Goal: Book appointment/travel/reservation

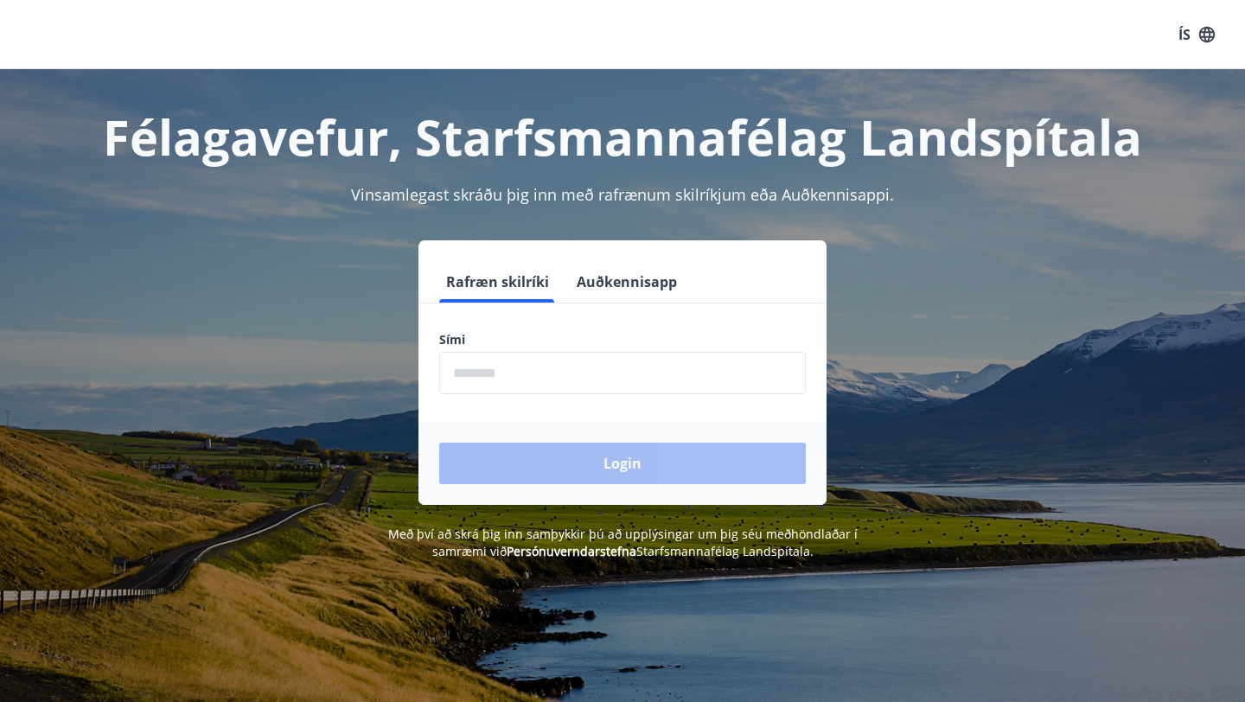
click at [546, 380] on input "phone" at bounding box center [622, 373] width 367 height 42
type input "********"
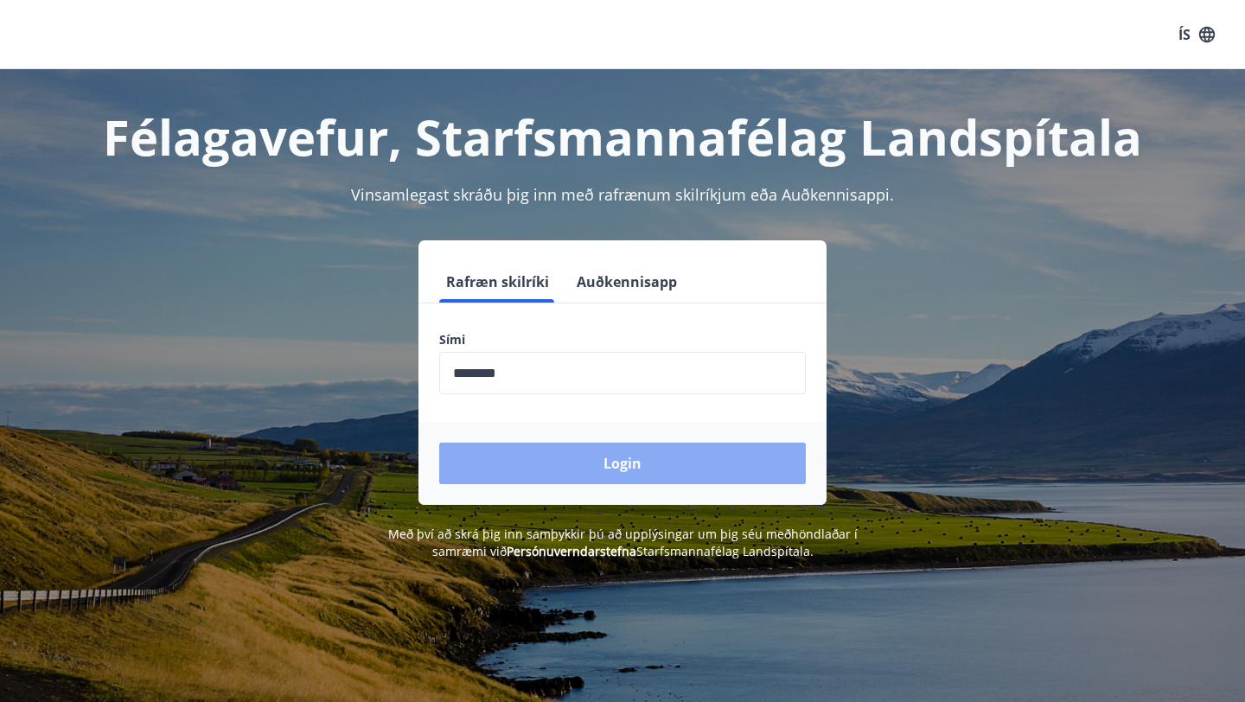
click at [617, 470] on button "Login" at bounding box center [622, 464] width 367 height 42
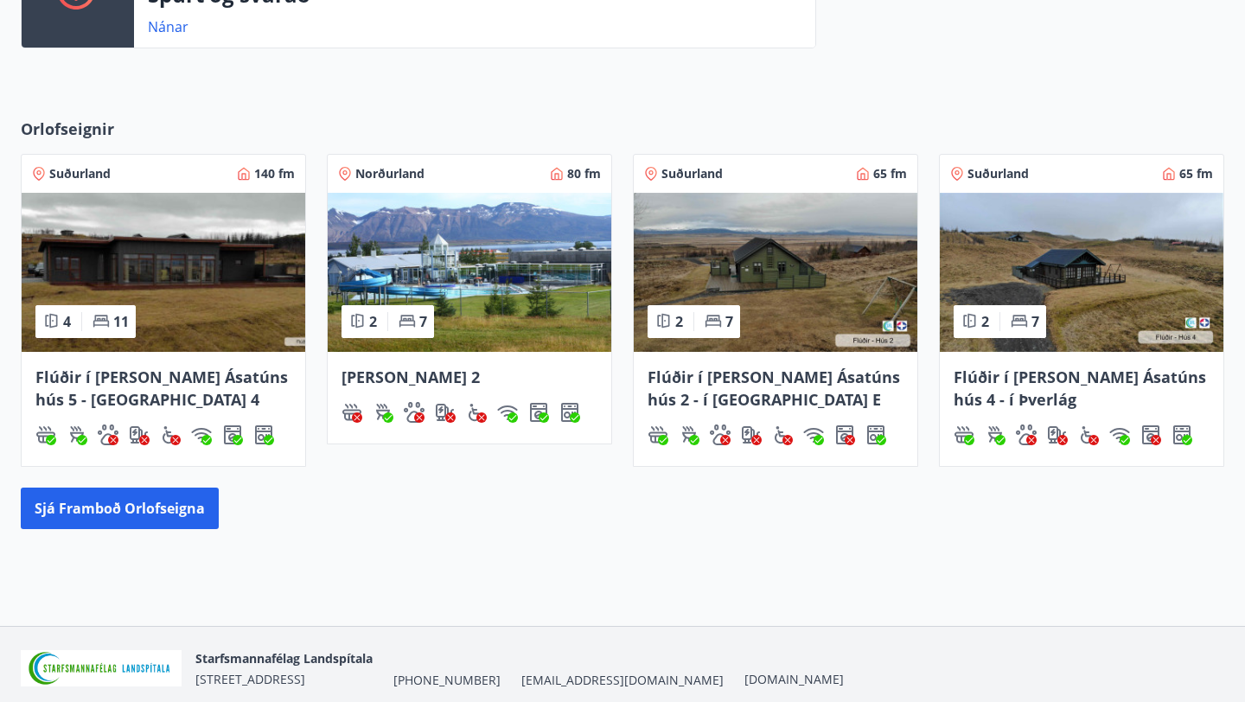
scroll to position [552, 0]
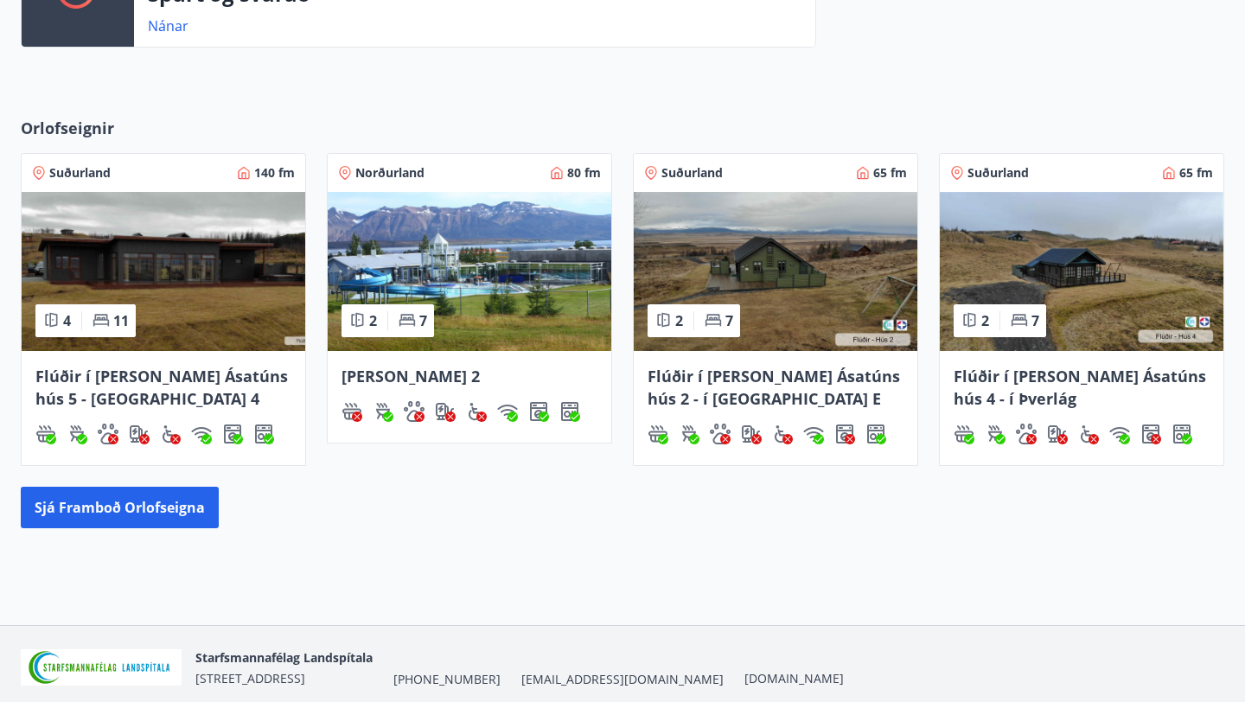
click at [162, 176] on div "Suðurland 140 fm" at bounding box center [163, 172] width 263 height 17
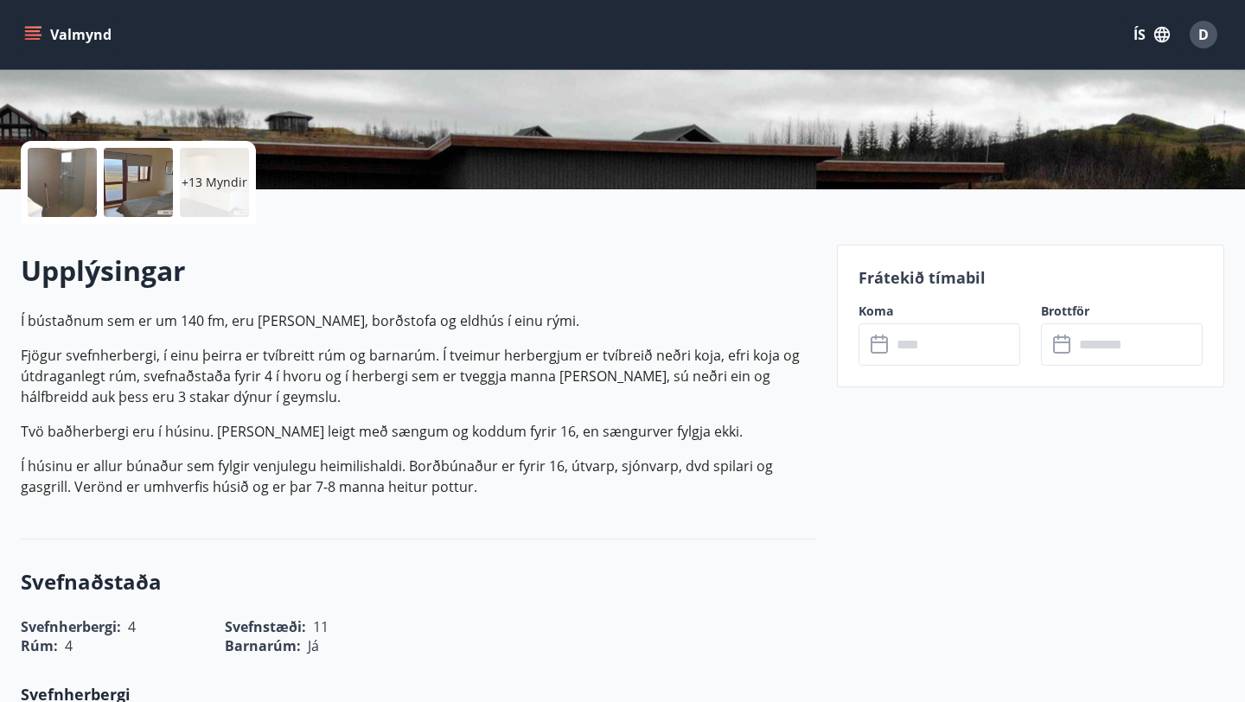
scroll to position [334, 0]
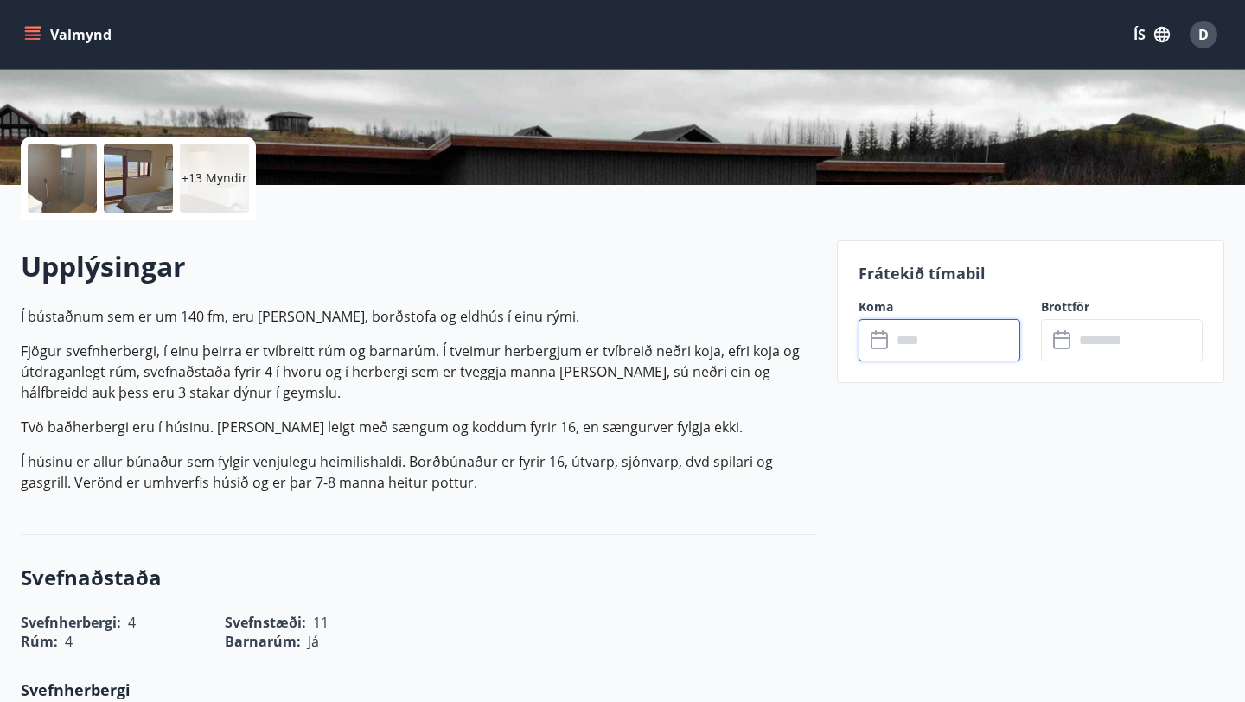
click at [929, 345] on input "text" at bounding box center [956, 340] width 129 height 42
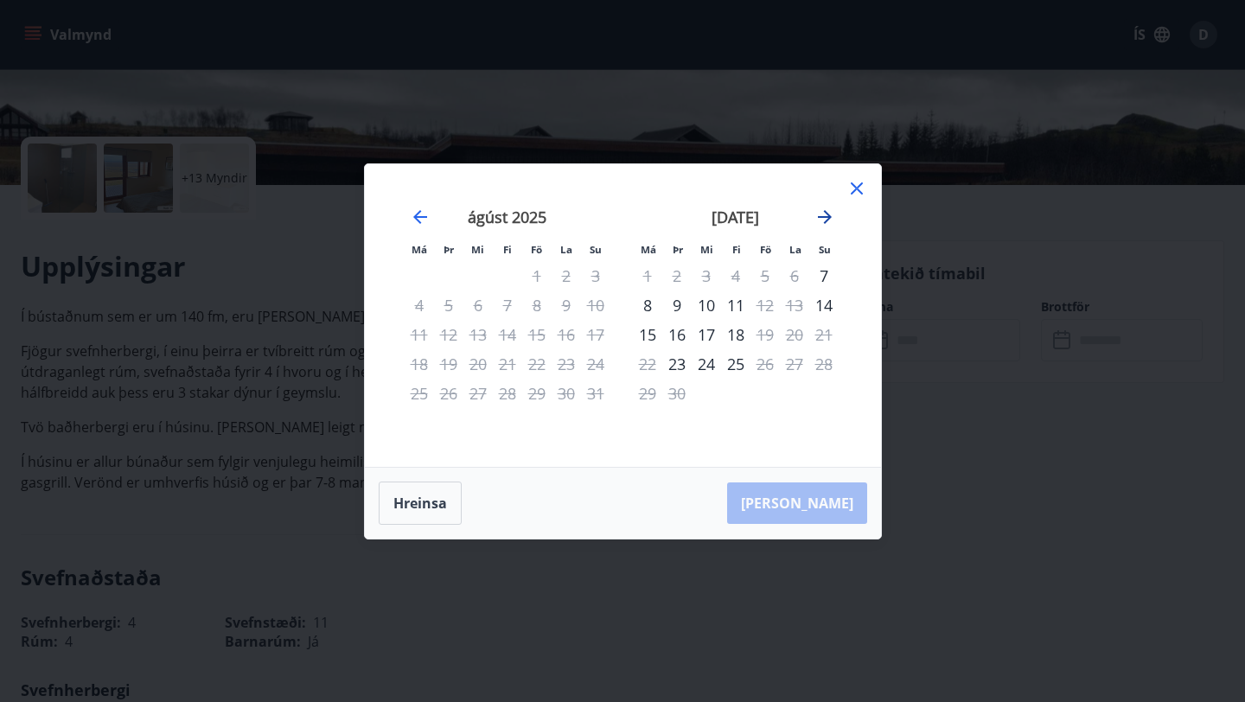
click at [828, 218] on icon "Move forward to switch to the next month." at bounding box center [825, 217] width 14 height 14
click at [854, 189] on icon at bounding box center [857, 188] width 21 height 21
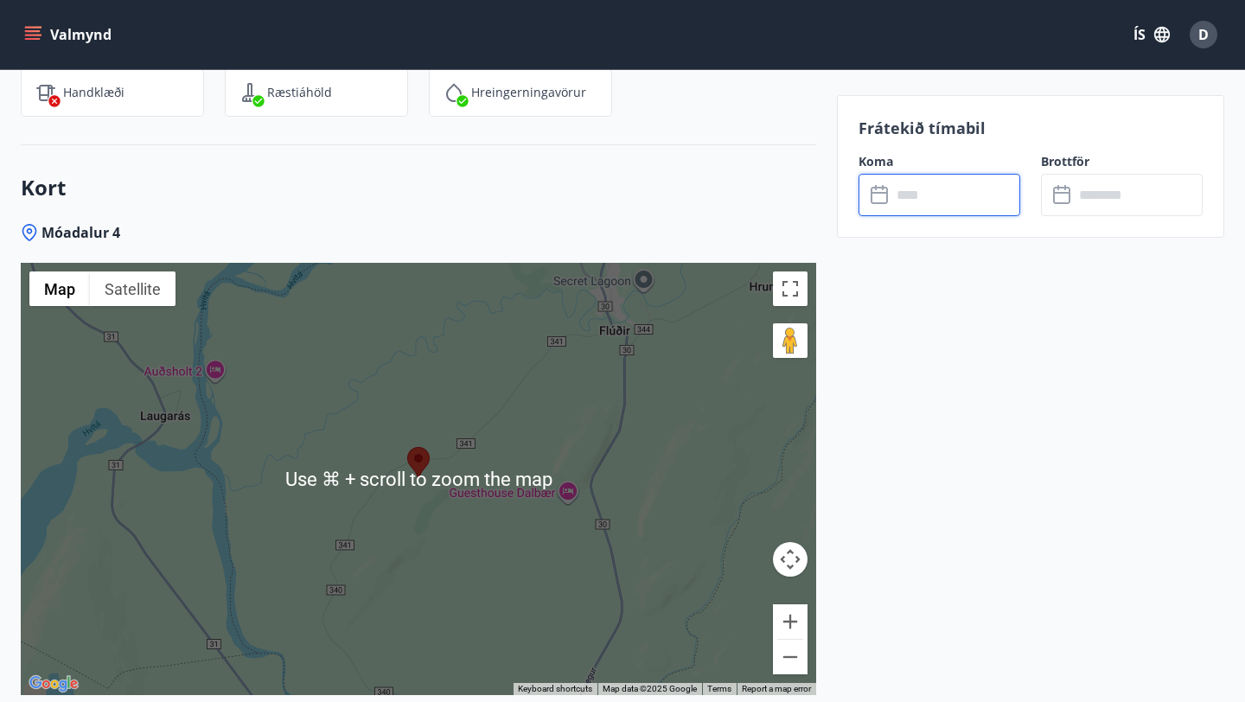
scroll to position [2818, 0]
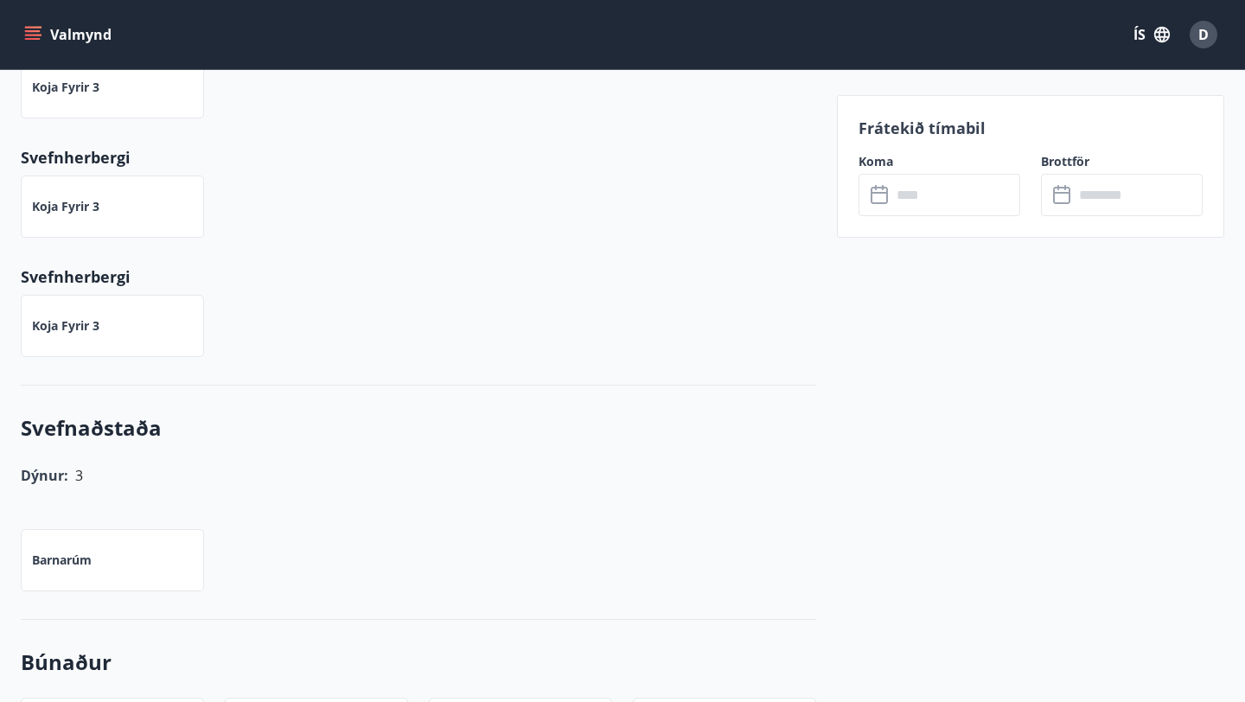
scroll to position [1114, 0]
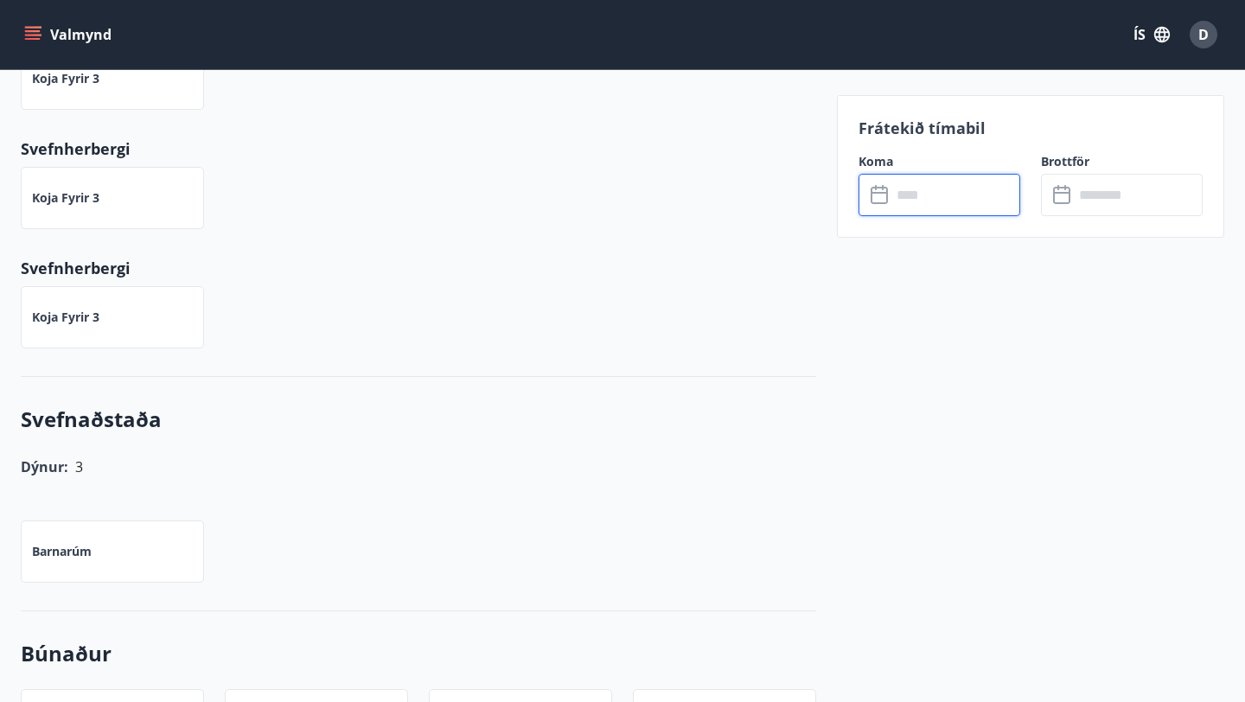
click at [930, 196] on input "text" at bounding box center [956, 195] width 129 height 42
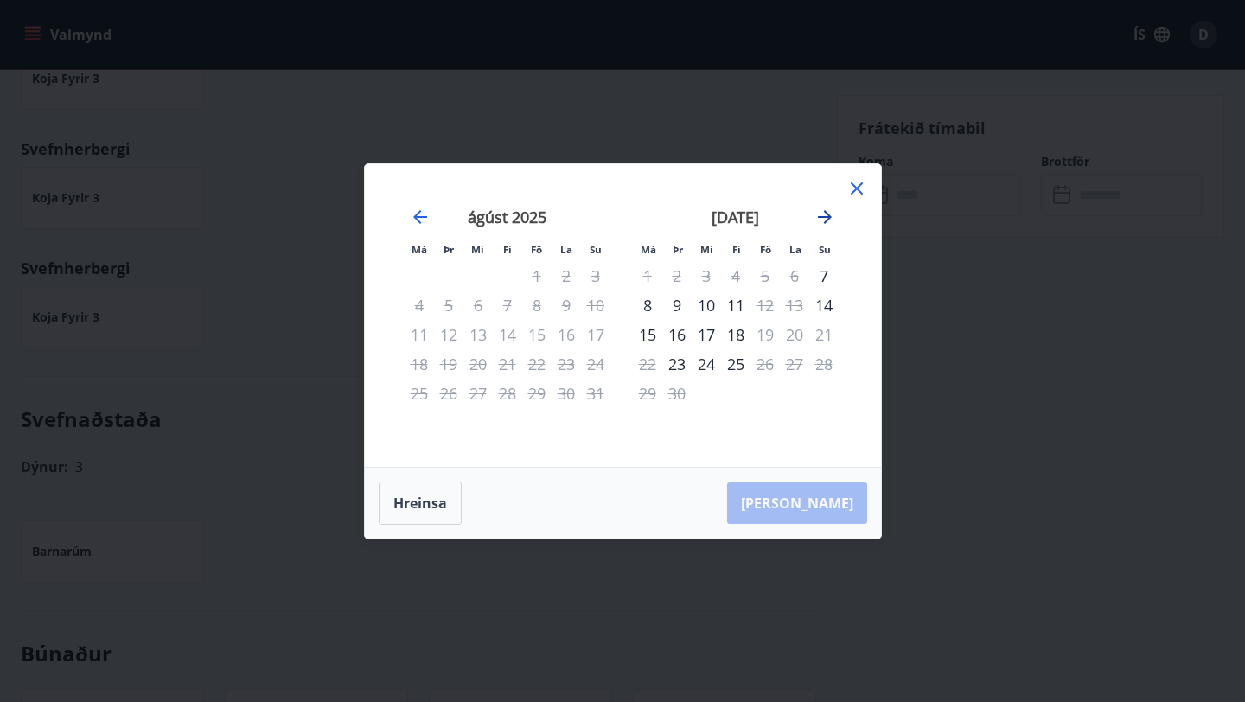
click at [827, 215] on icon "Move forward to switch to the next month." at bounding box center [825, 217] width 21 height 21
click at [765, 308] on div "10" at bounding box center [765, 305] width 29 height 29
click at [424, 507] on button "Hreinsa" at bounding box center [420, 503] width 83 height 43
click at [826, 221] on icon "Move forward to switch to the next month." at bounding box center [825, 217] width 14 height 14
click at [857, 187] on icon at bounding box center [857, 188] width 12 height 12
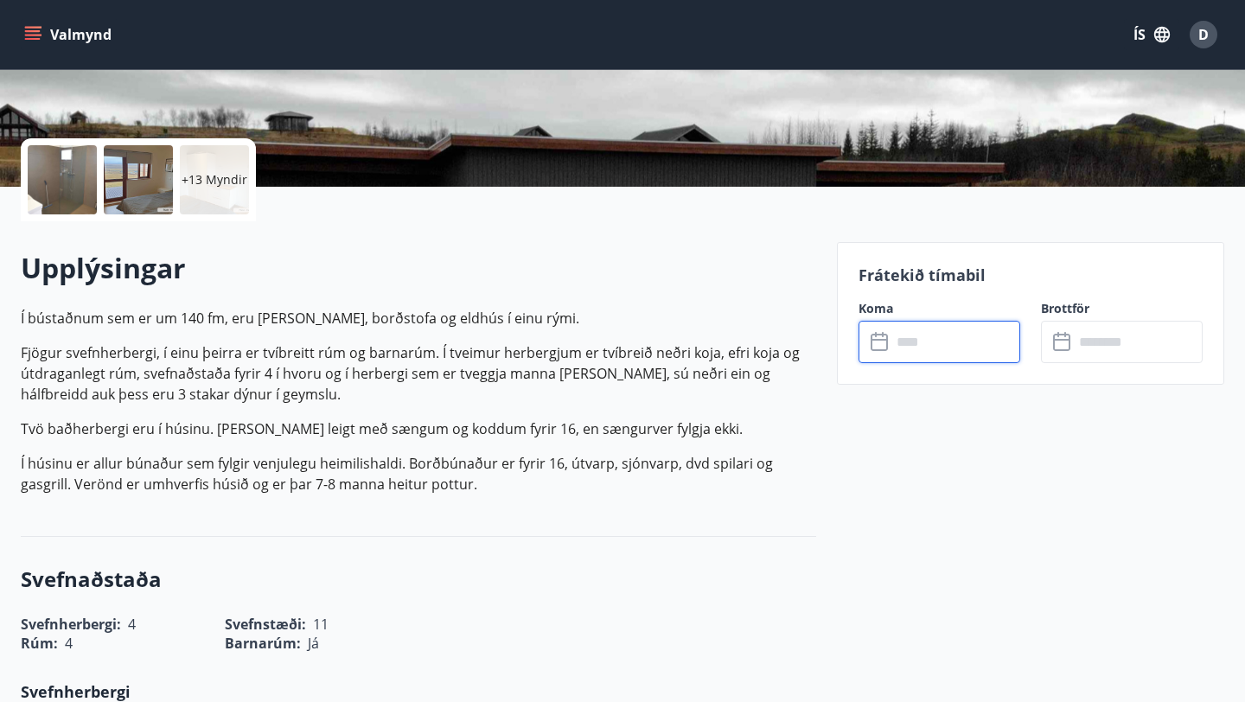
scroll to position [280, 0]
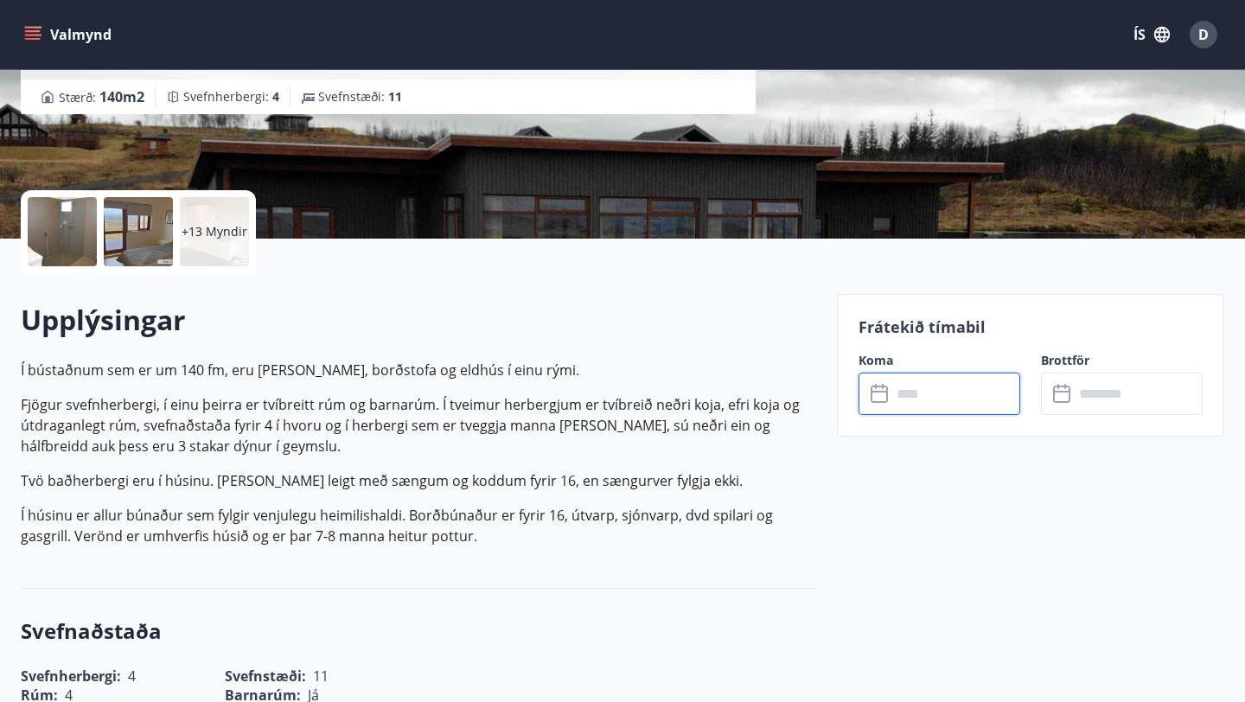
click at [902, 412] on input "text" at bounding box center [956, 394] width 129 height 42
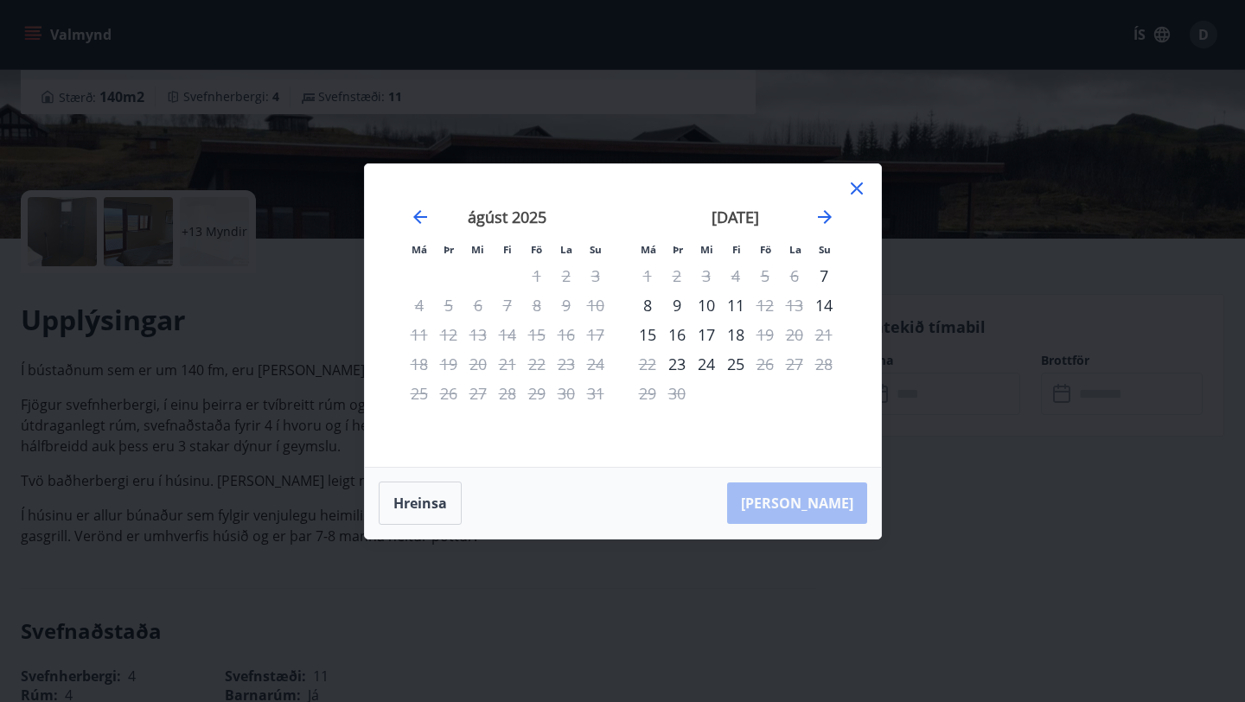
click at [913, 390] on div "Má Þr Mi Fi Fö La Su Má Þr Mi Fi Fö La Su [DATE] 1 2 3 4 5 6 7 8 9 10 11 12 13 …" at bounding box center [622, 351] width 1245 height 702
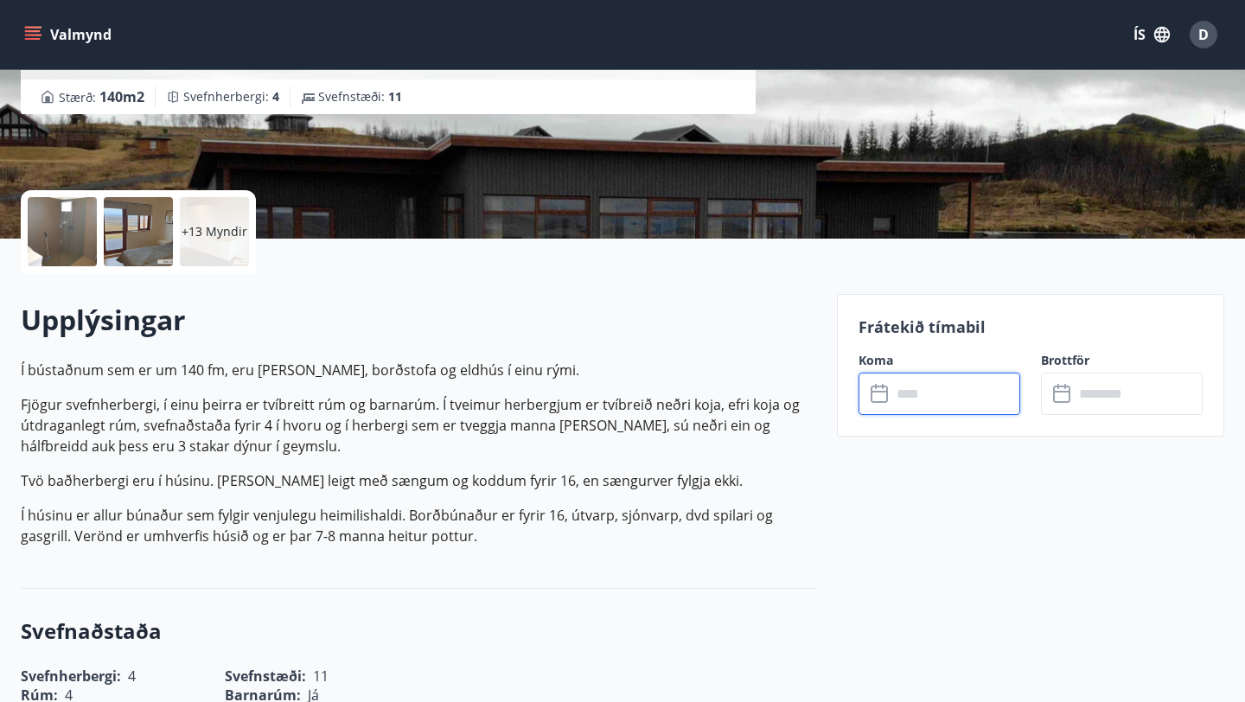
click at [913, 390] on input "text" at bounding box center [956, 394] width 129 height 42
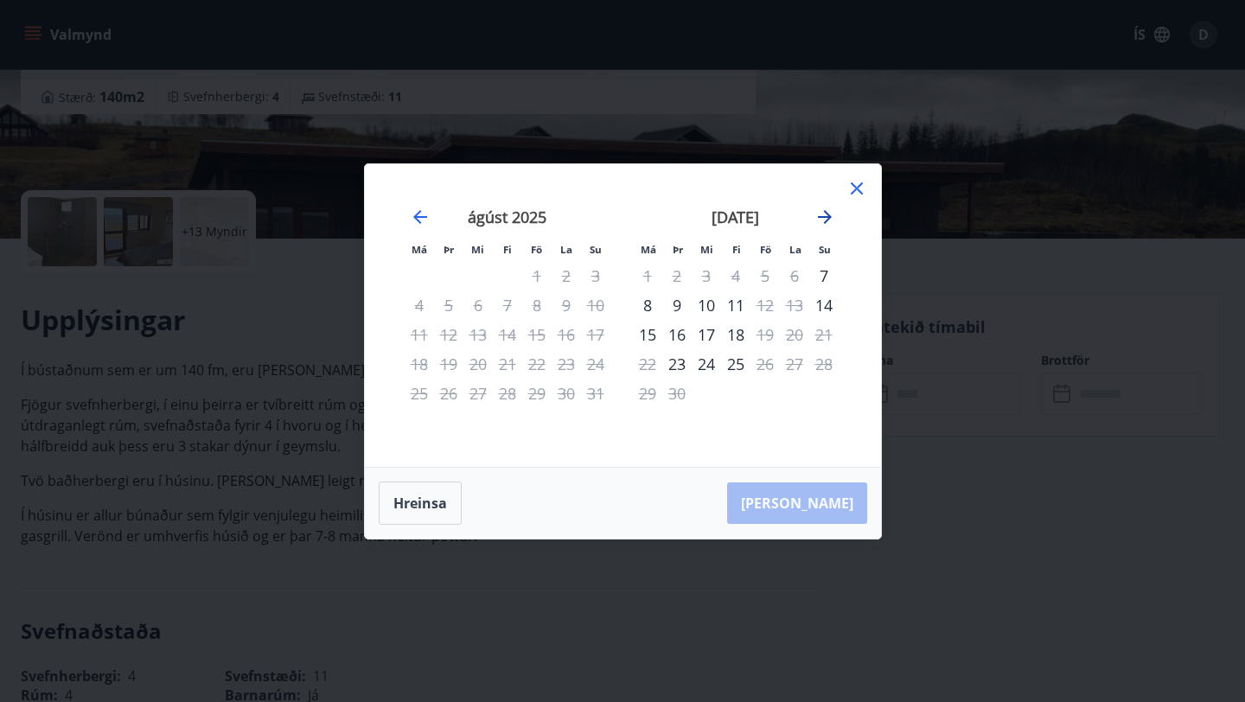
click at [828, 221] on icon "Move forward to switch to the next month." at bounding box center [825, 217] width 21 height 21
click at [854, 192] on icon at bounding box center [857, 188] width 21 height 21
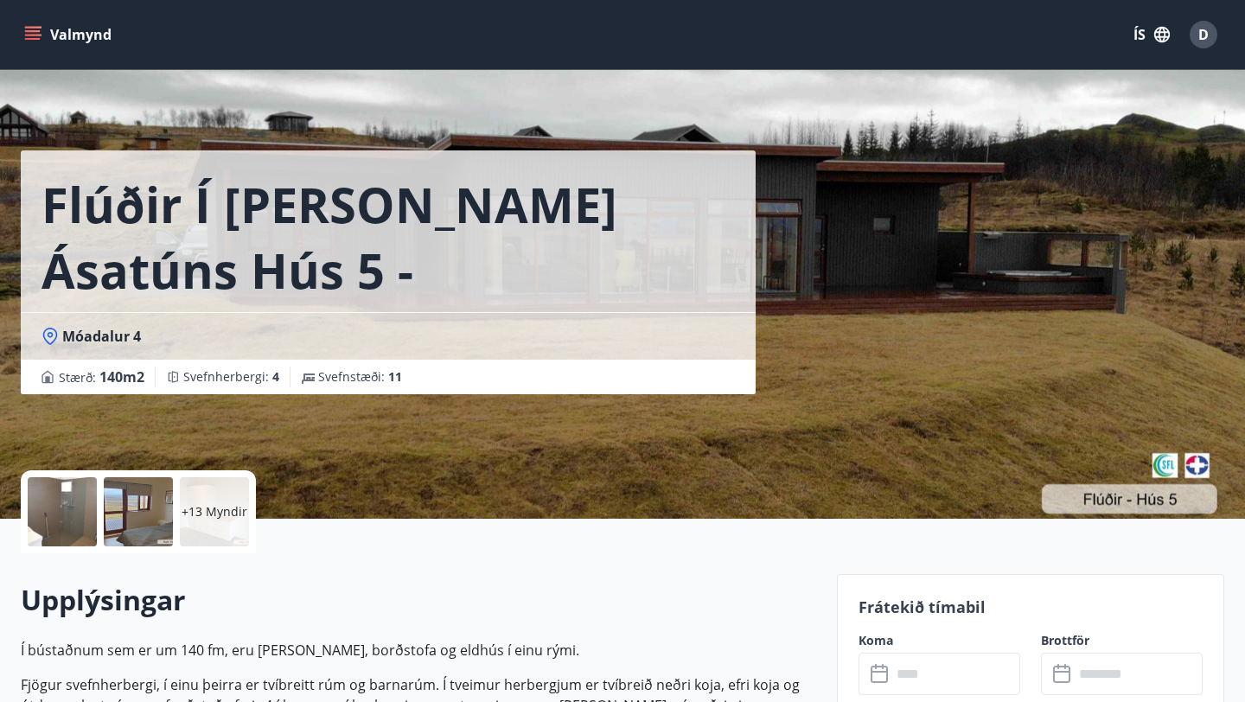
click at [82, 36] on button "Valmynd" at bounding box center [70, 34] width 98 height 31
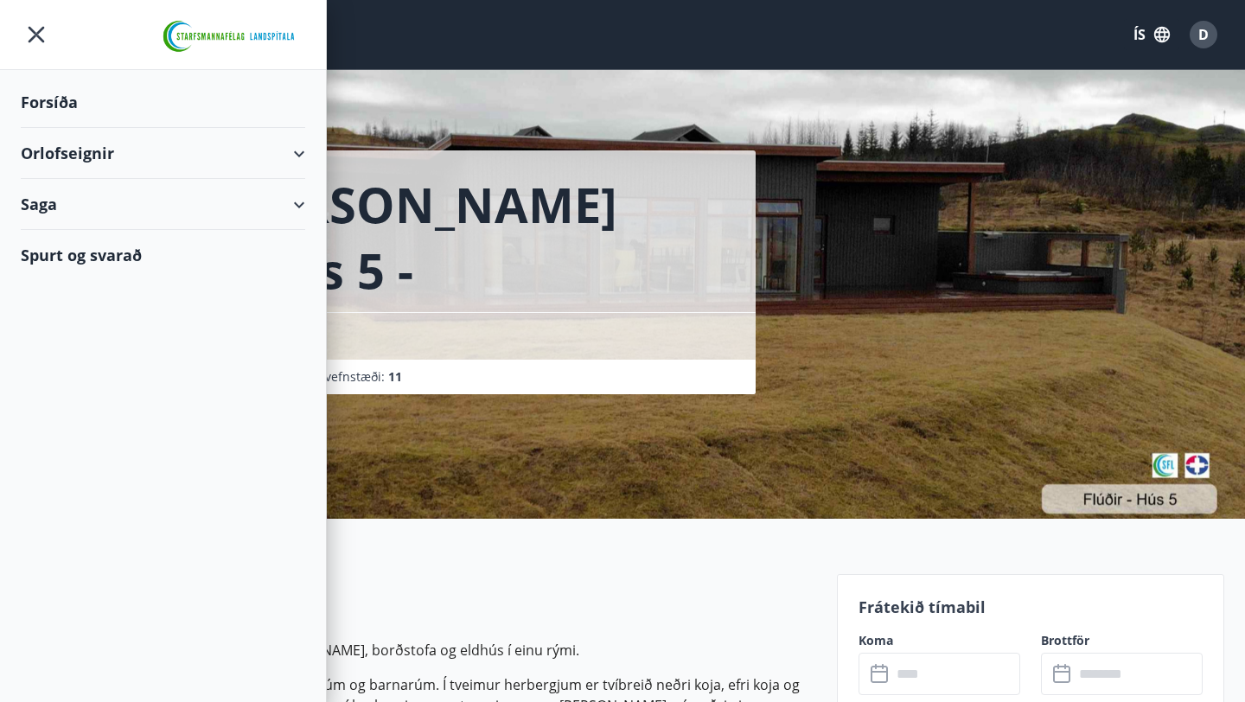
click at [72, 153] on div "Orlofseignir" at bounding box center [163, 153] width 285 height 51
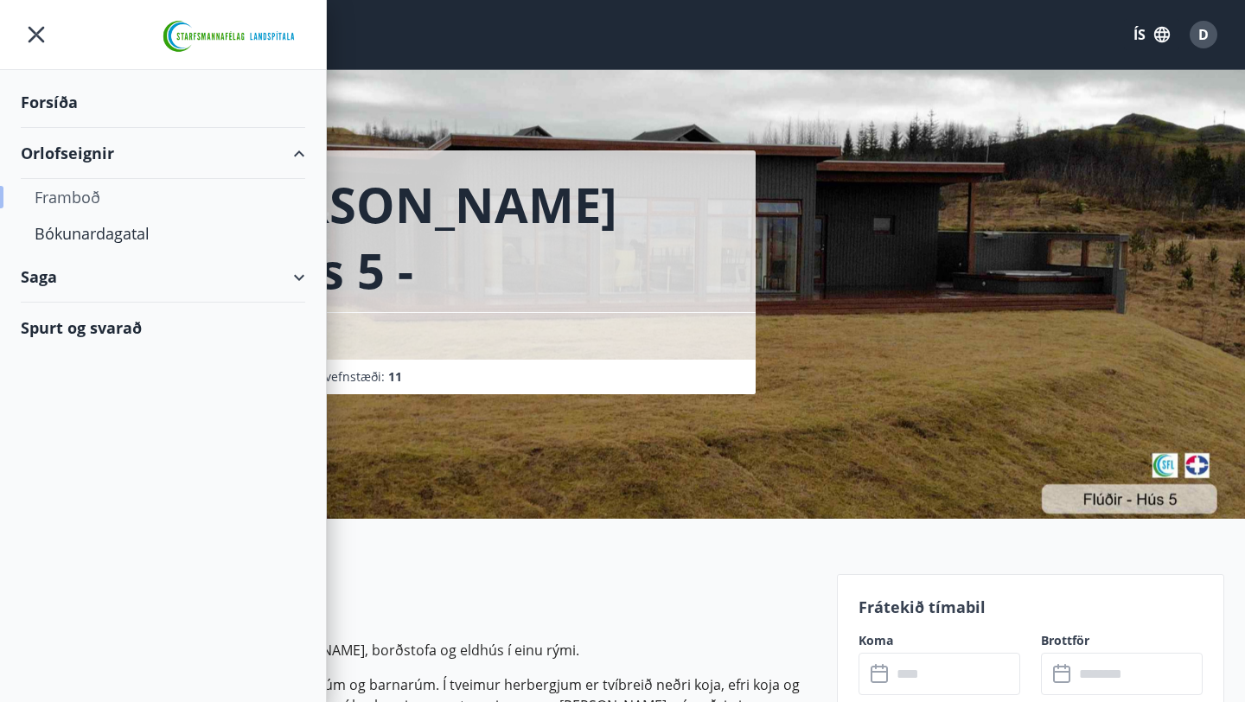
click at [79, 195] on div "Framboð" at bounding box center [163, 197] width 257 height 36
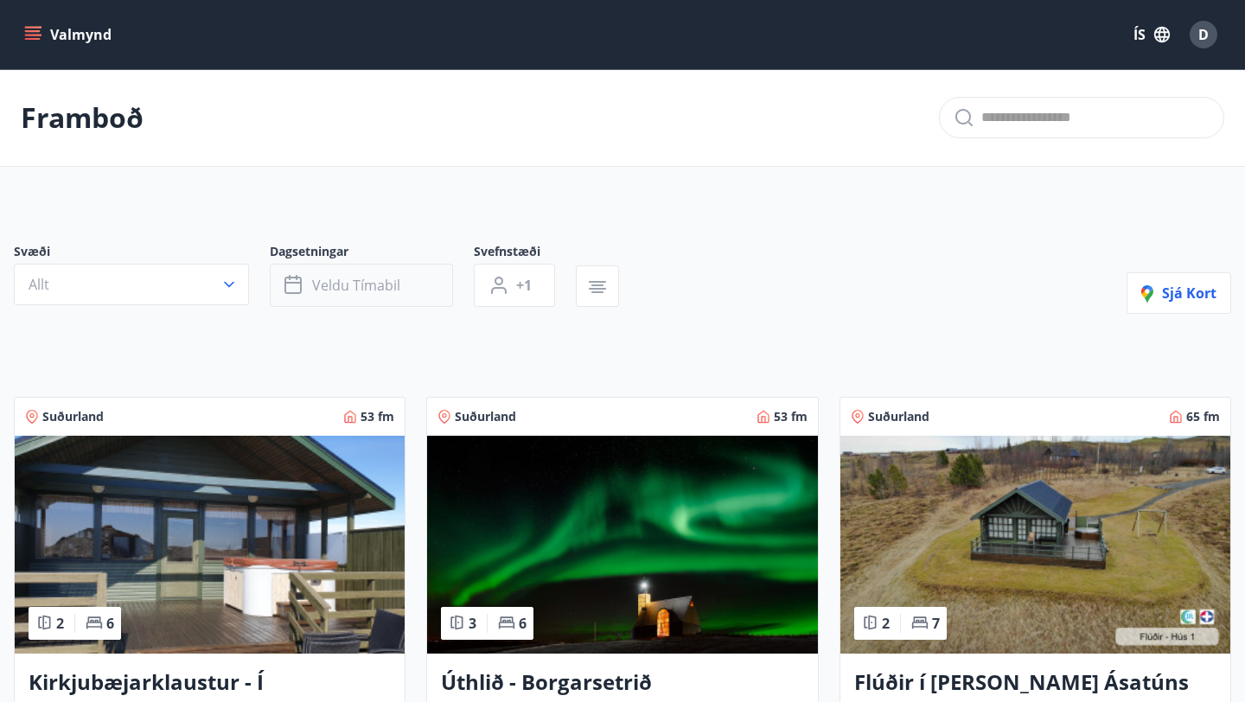
click at [370, 290] on span "Veldu tímabil" at bounding box center [356, 285] width 88 height 19
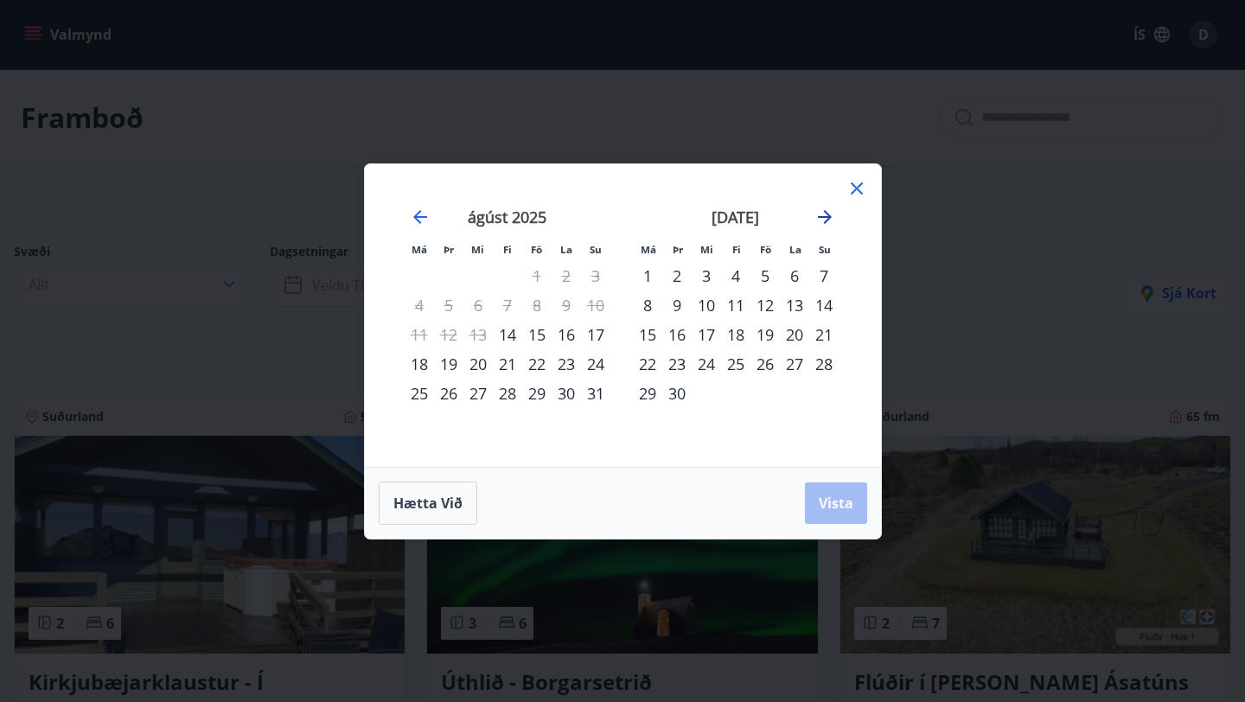
click at [834, 214] on icon "Move forward to switch to the next month." at bounding box center [825, 217] width 21 height 21
click at [768, 308] on div "10" at bounding box center [765, 305] width 29 height 29
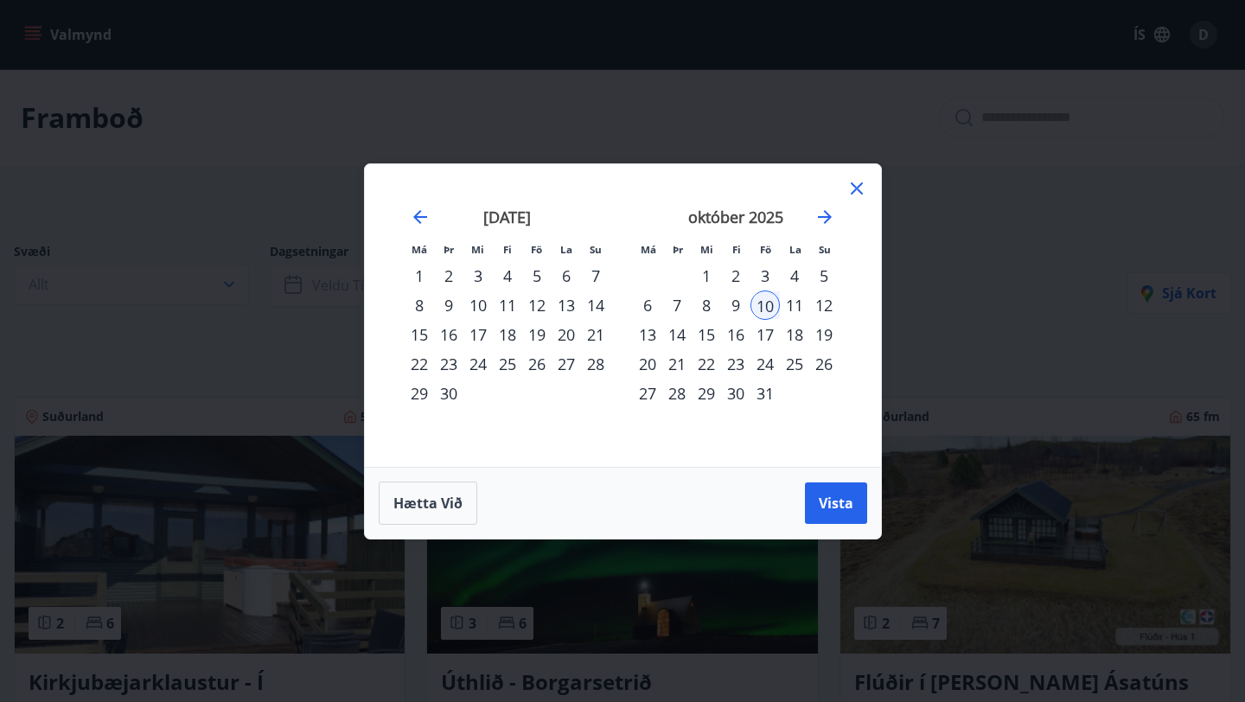
click at [828, 303] on div "12" at bounding box center [823, 305] width 29 height 29
click at [834, 510] on span "Vista" at bounding box center [836, 503] width 35 height 19
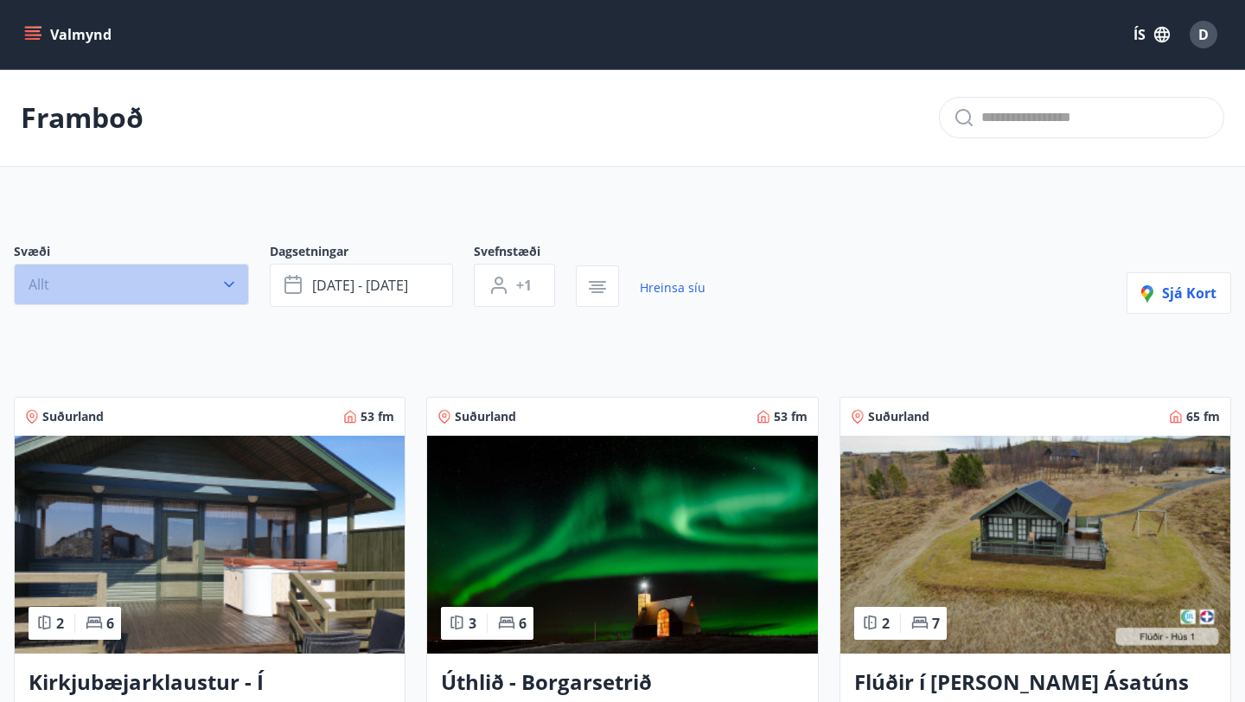
click at [227, 281] on icon "button" at bounding box center [229, 284] width 17 height 17
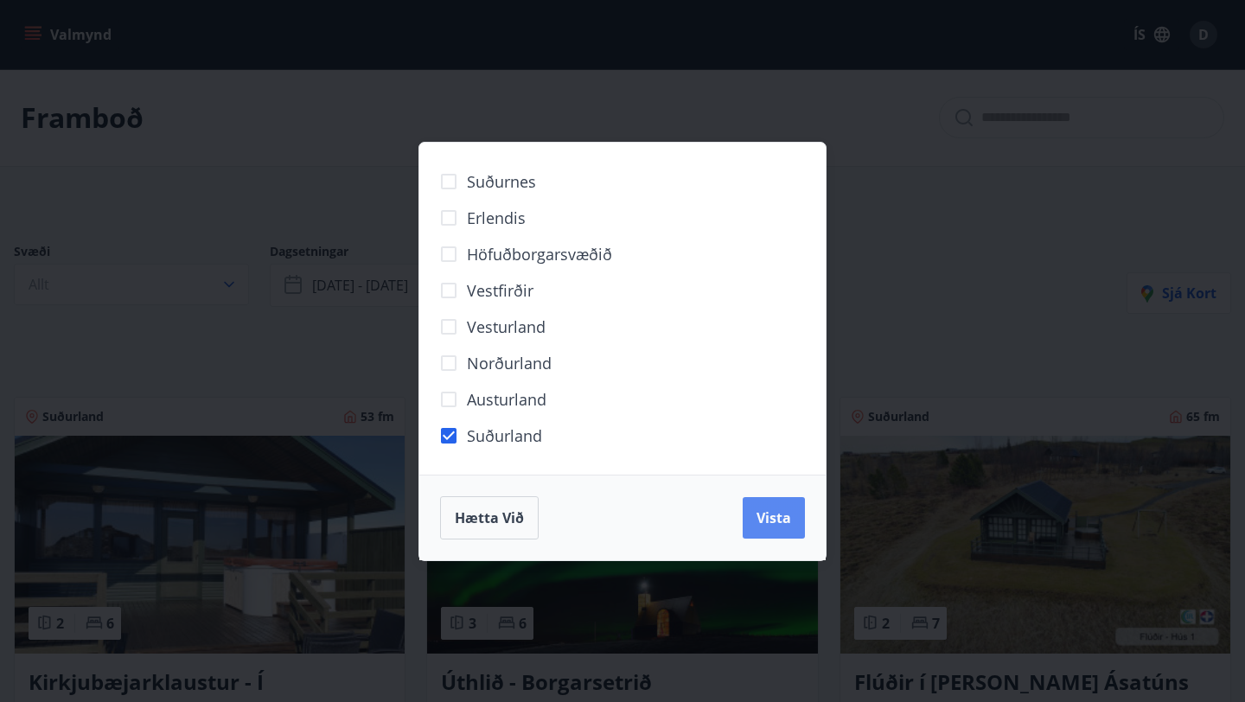
click at [767, 516] on span "Vista" at bounding box center [774, 517] width 35 height 19
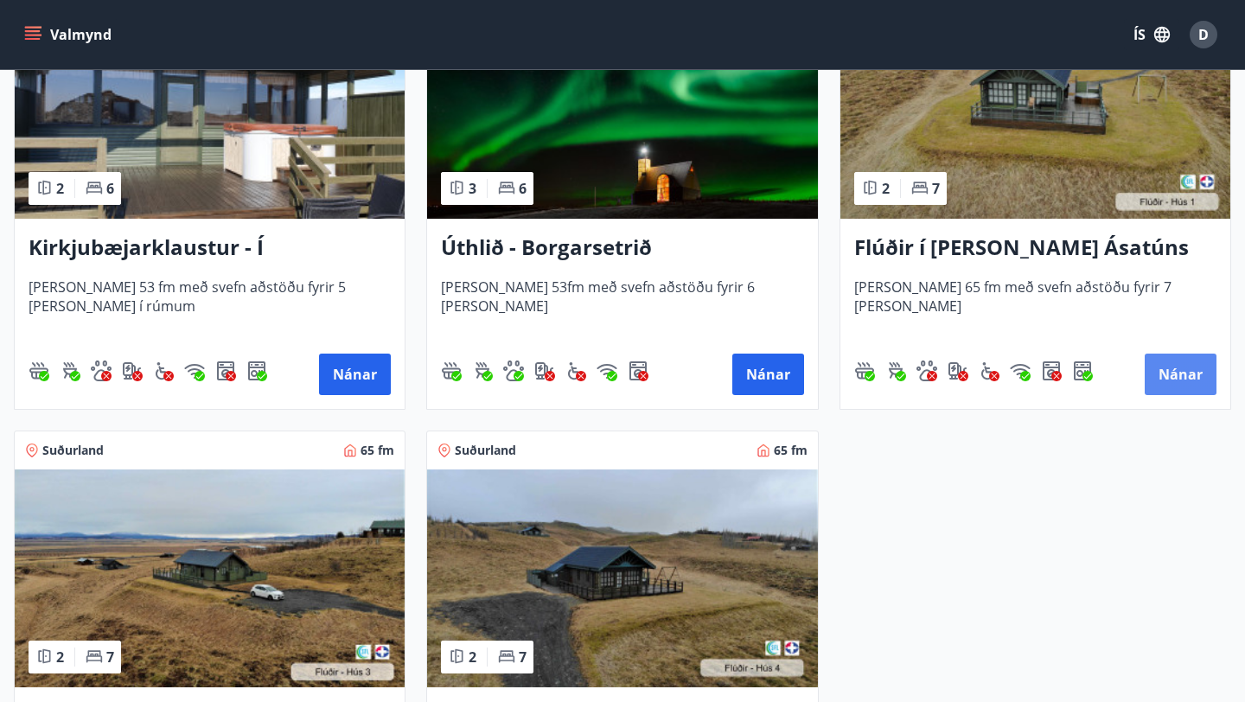
scroll to position [465, 0]
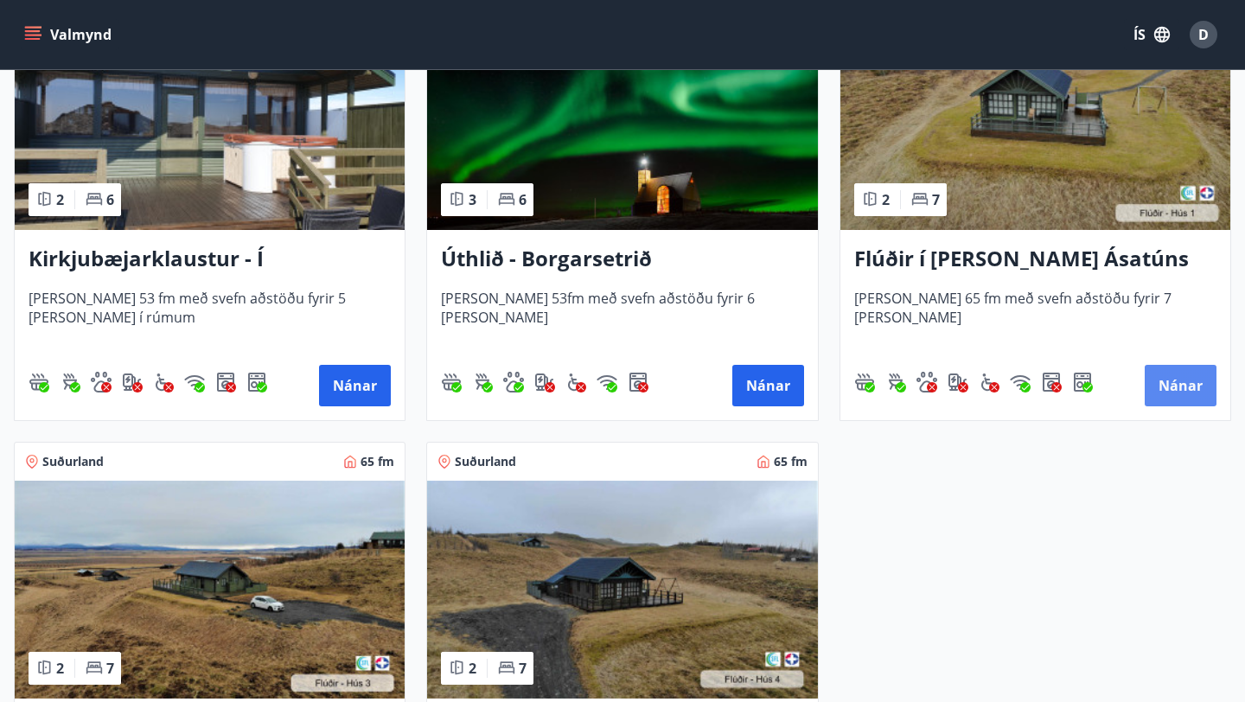
click at [1186, 383] on button "Nánar" at bounding box center [1181, 386] width 72 height 42
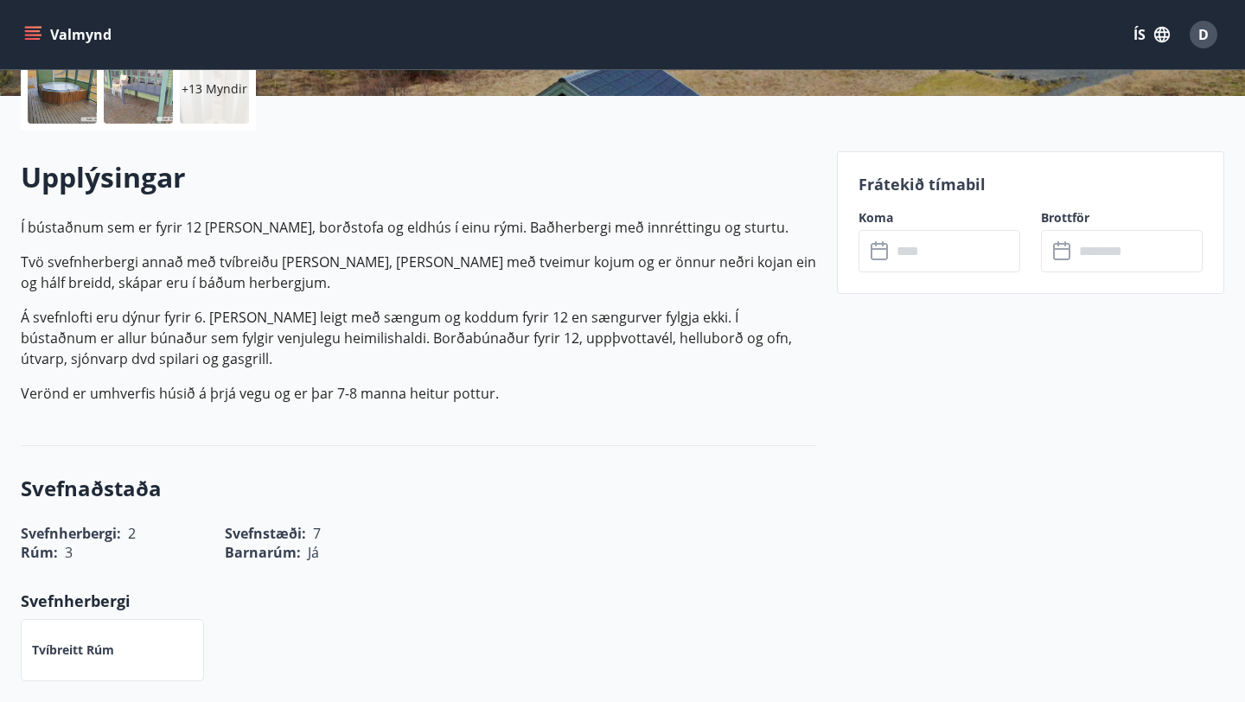
scroll to position [444, 0]
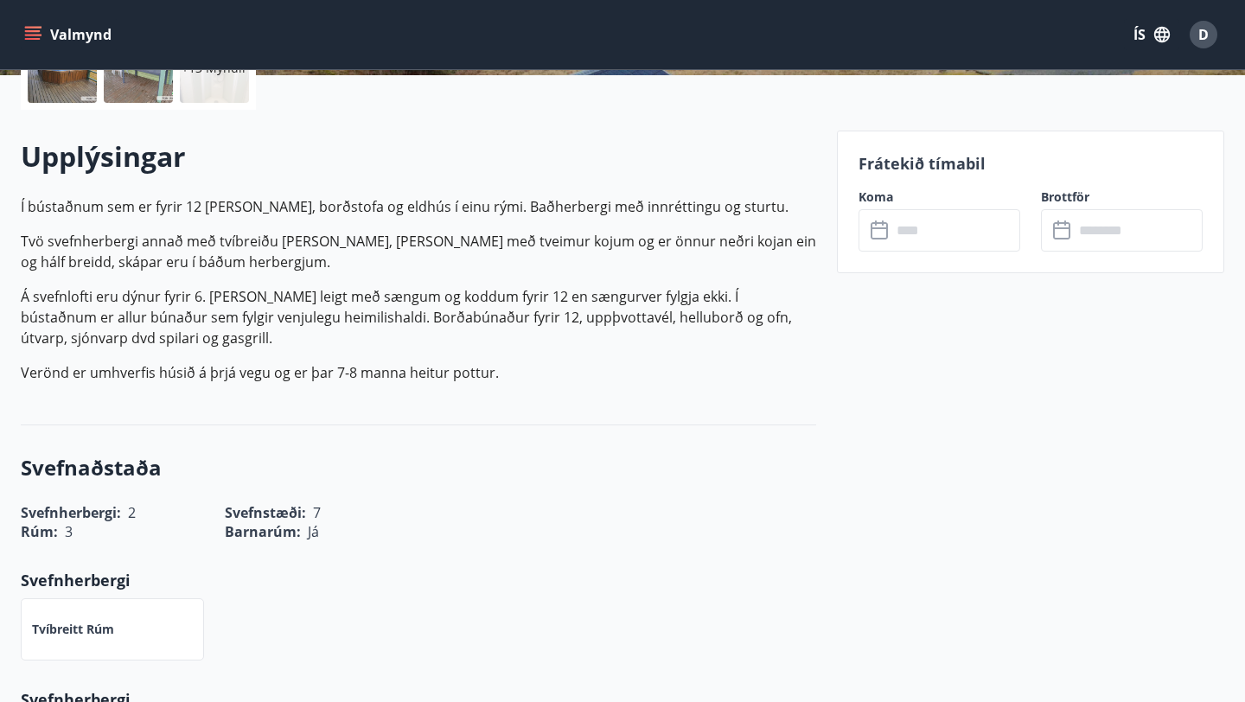
click at [947, 227] on input "text" at bounding box center [956, 230] width 129 height 42
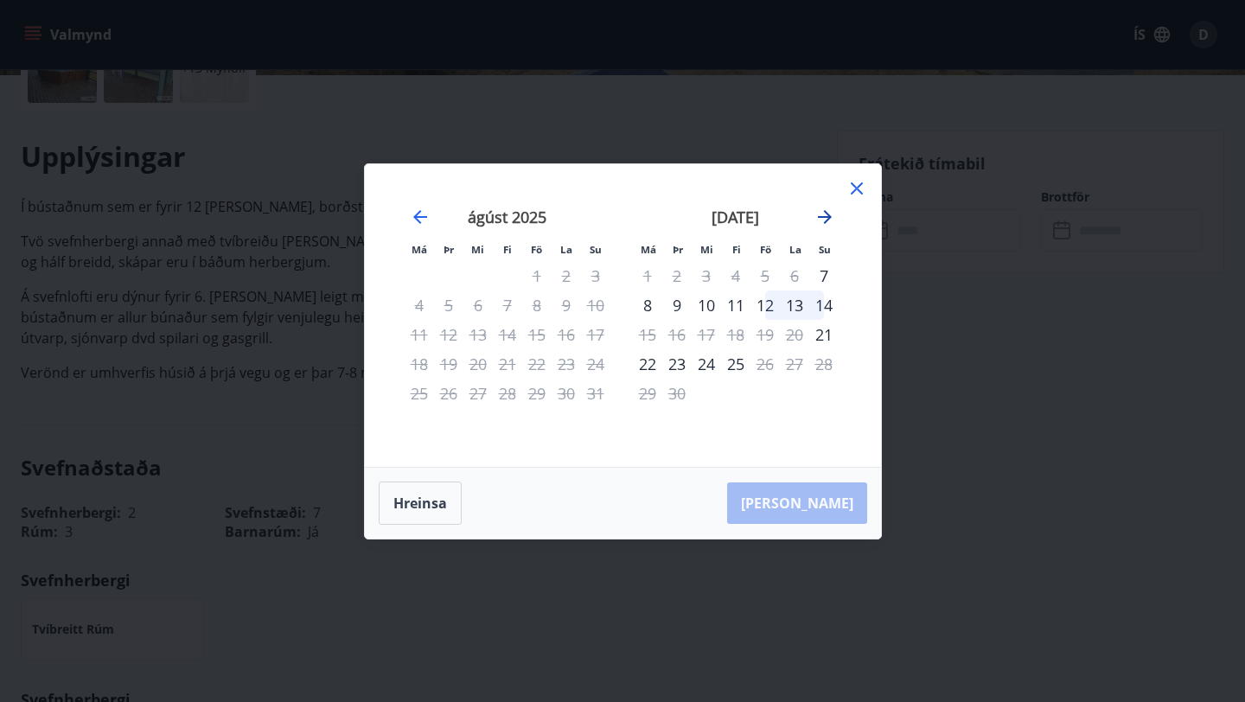
click at [825, 219] on icon "Move forward to switch to the next month." at bounding box center [825, 217] width 21 height 21
click at [764, 309] on div "10" at bounding box center [765, 305] width 29 height 29
click at [828, 306] on div "12" at bounding box center [823, 305] width 29 height 29
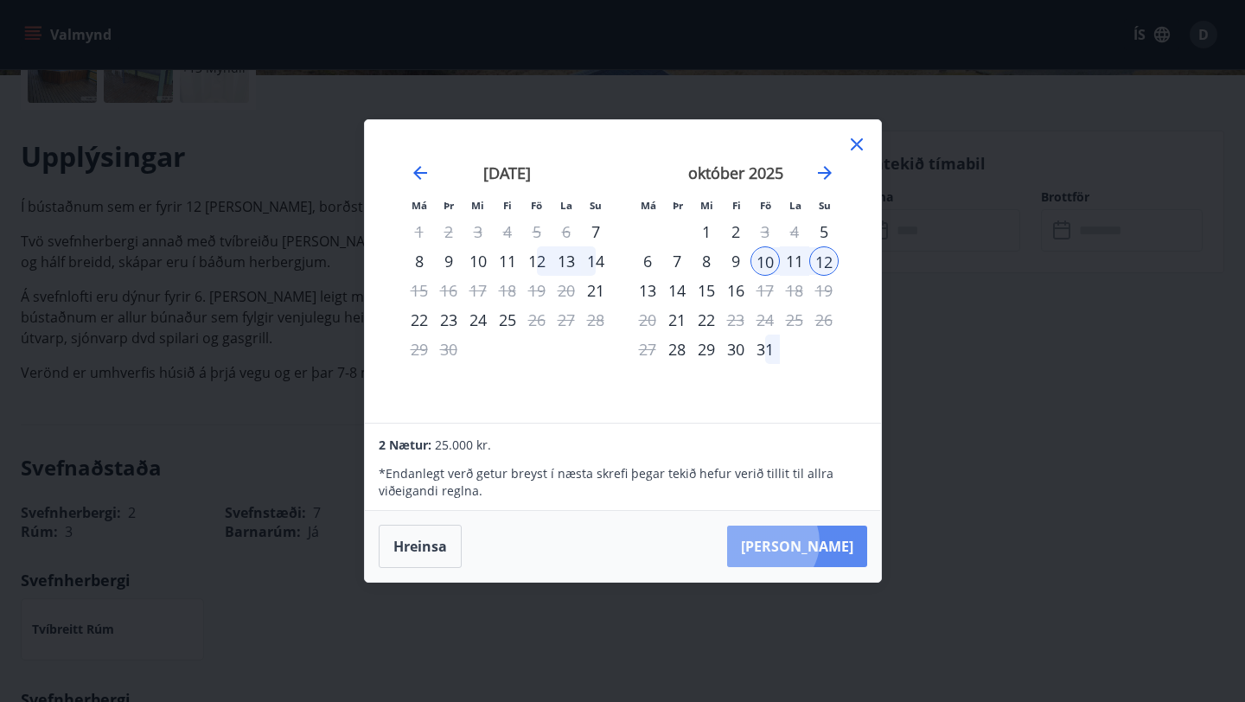
click at [822, 542] on button "[PERSON_NAME]" at bounding box center [797, 547] width 140 height 42
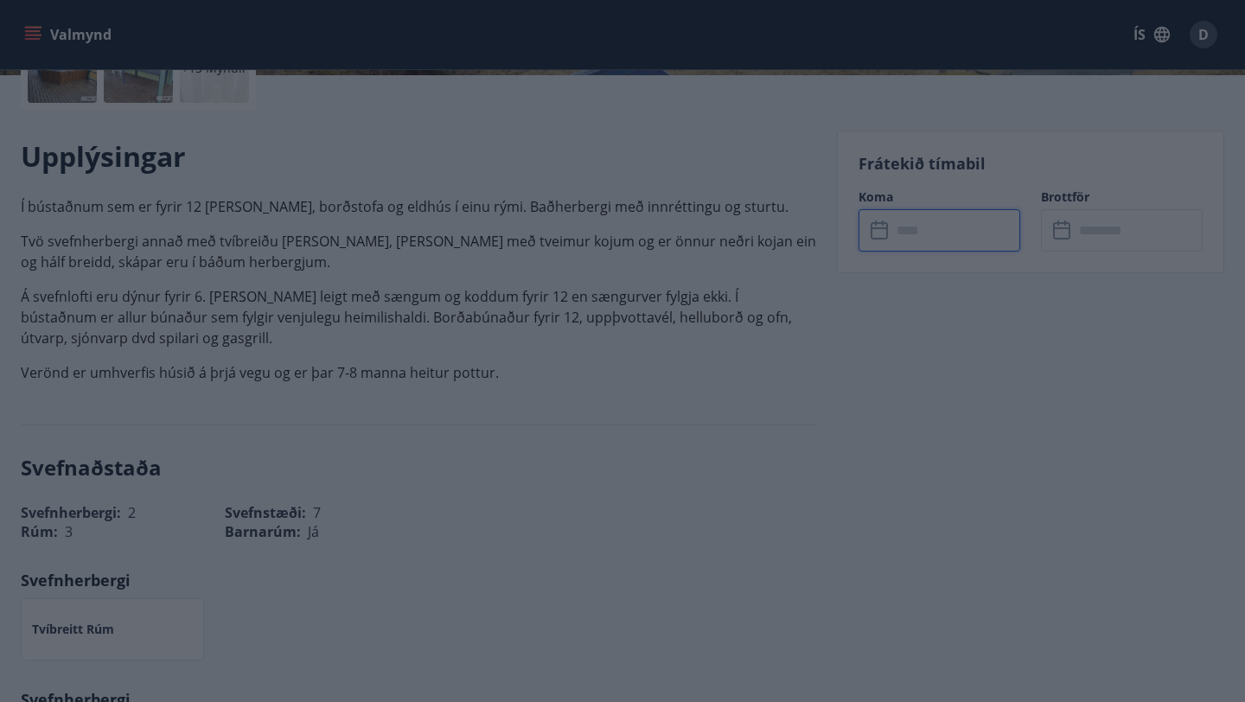
type input "******"
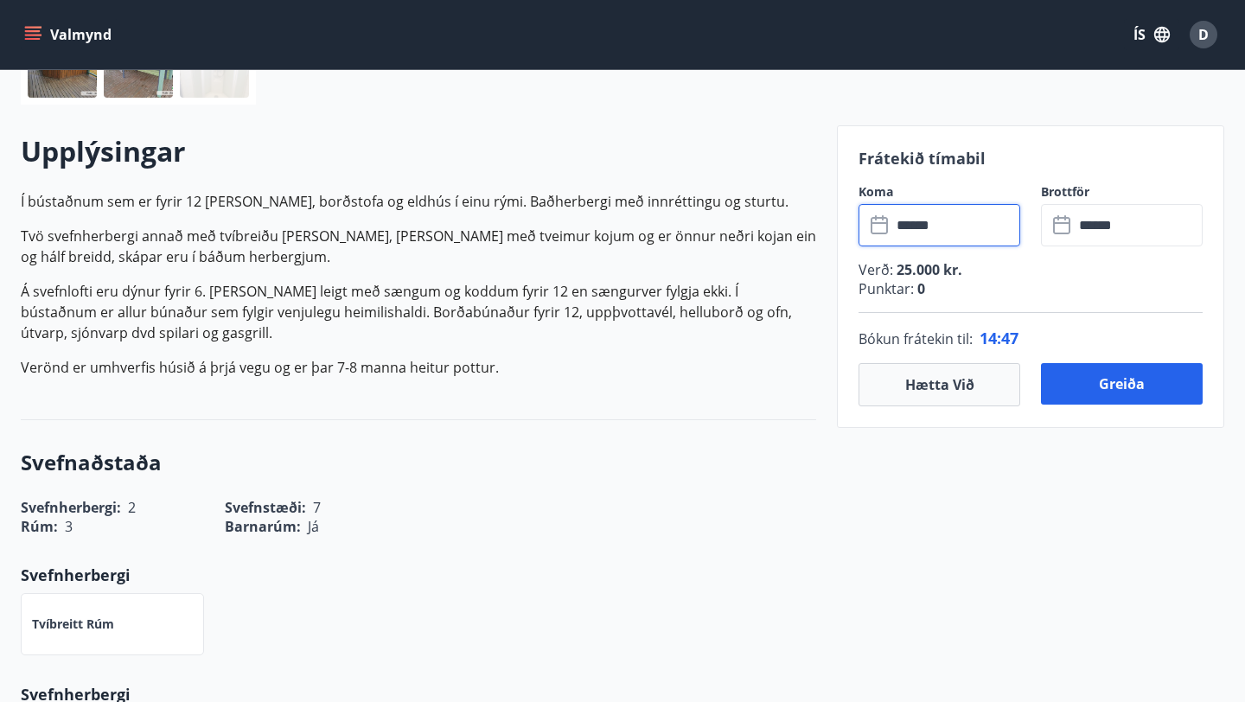
scroll to position [464, 0]
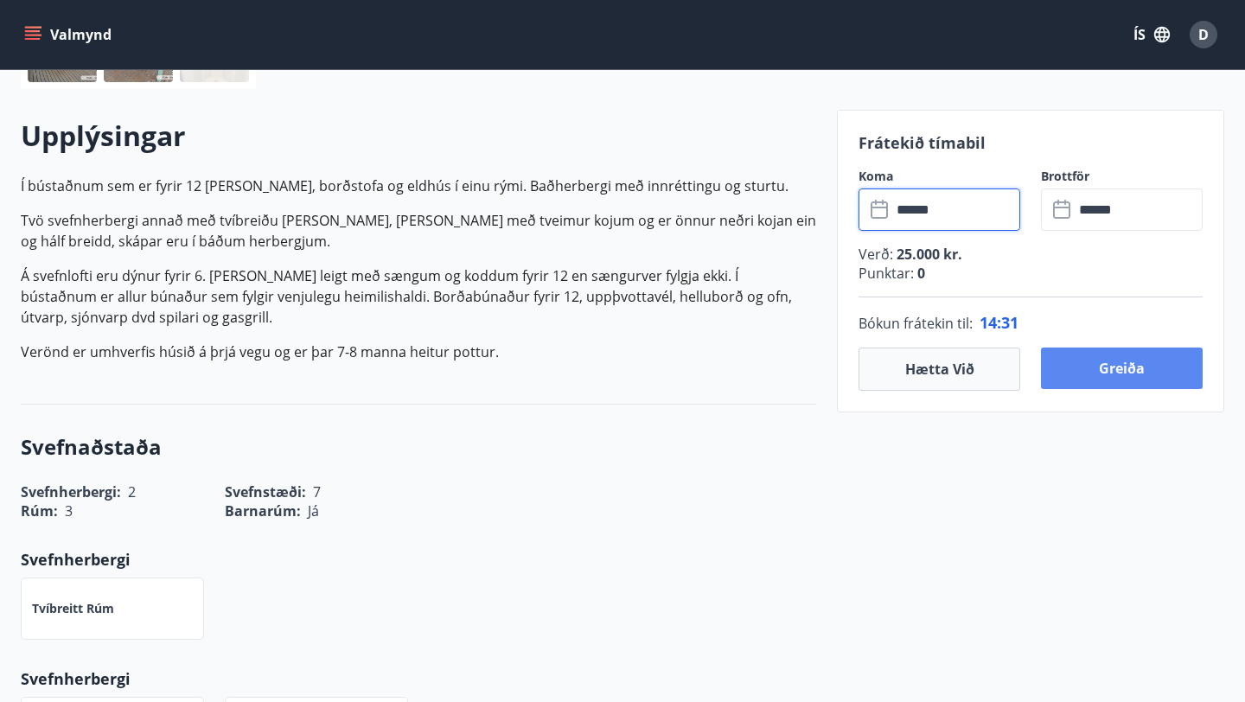
click at [1116, 369] on button "Greiða" at bounding box center [1122, 369] width 162 height 42
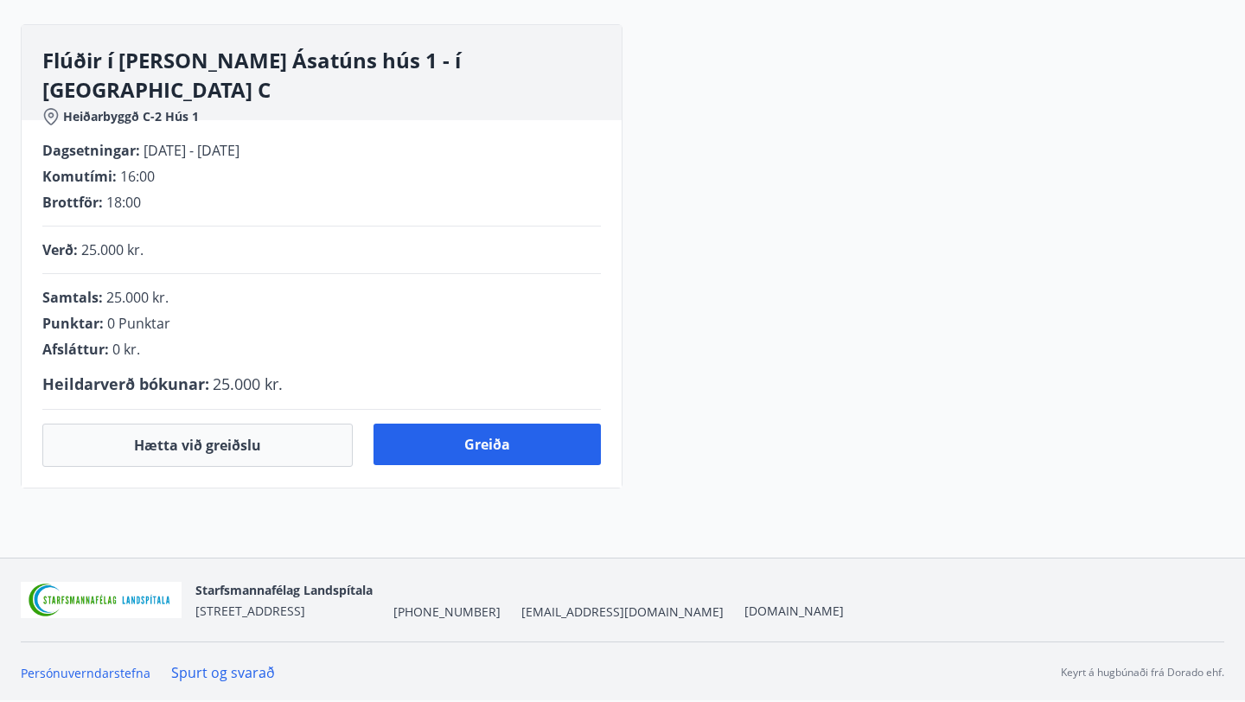
scroll to position [441, 0]
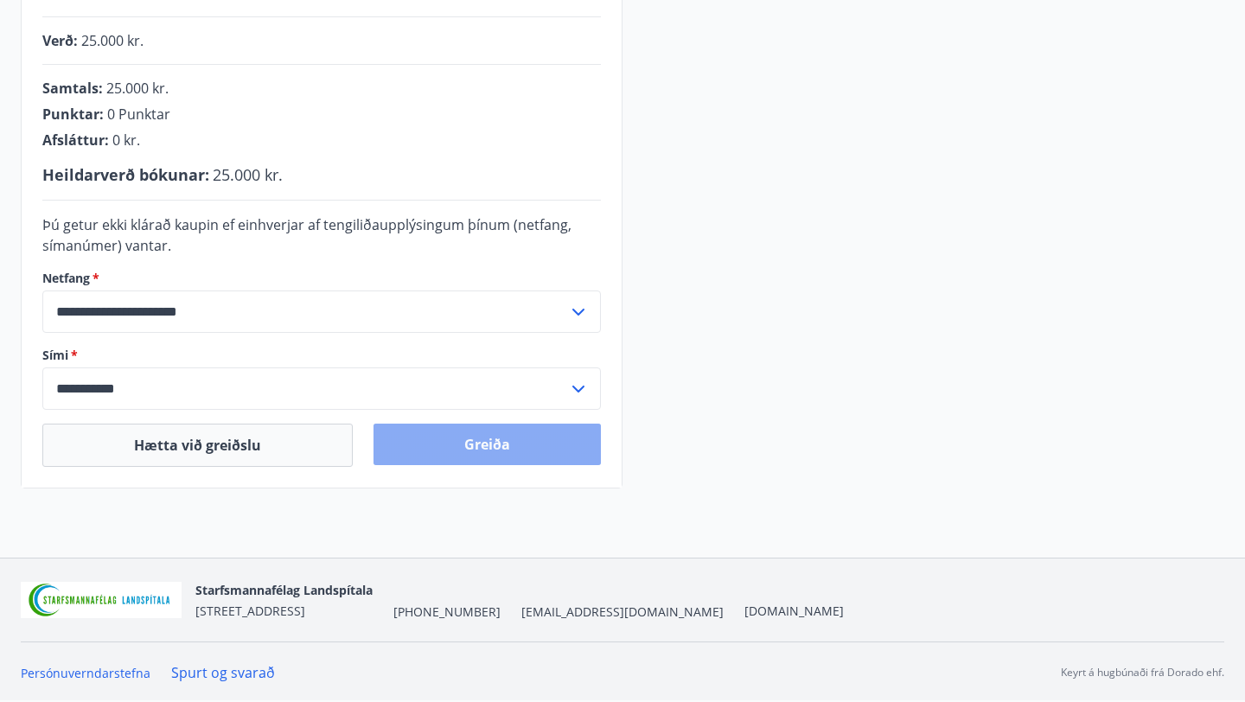
click at [498, 445] on button "Greiða" at bounding box center [487, 445] width 227 height 42
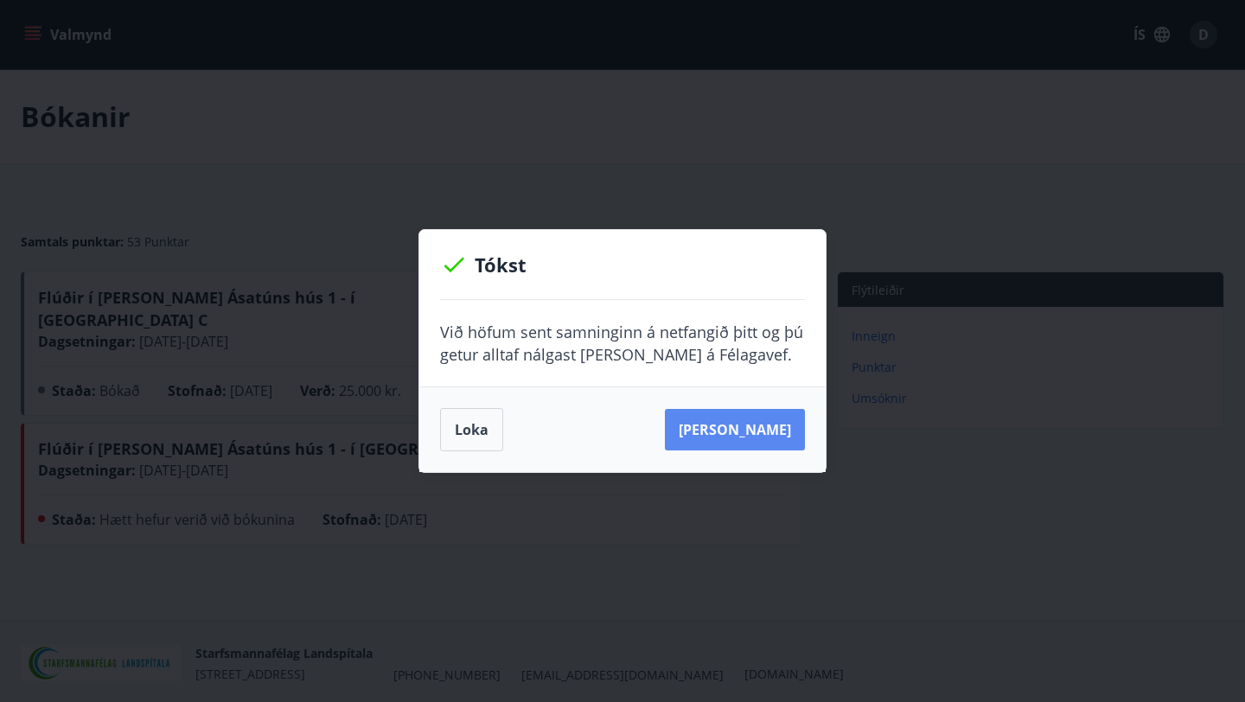
click at [727, 431] on button "Sjá samning" at bounding box center [735, 430] width 140 height 42
click at [485, 434] on button "Loka" at bounding box center [471, 429] width 63 height 43
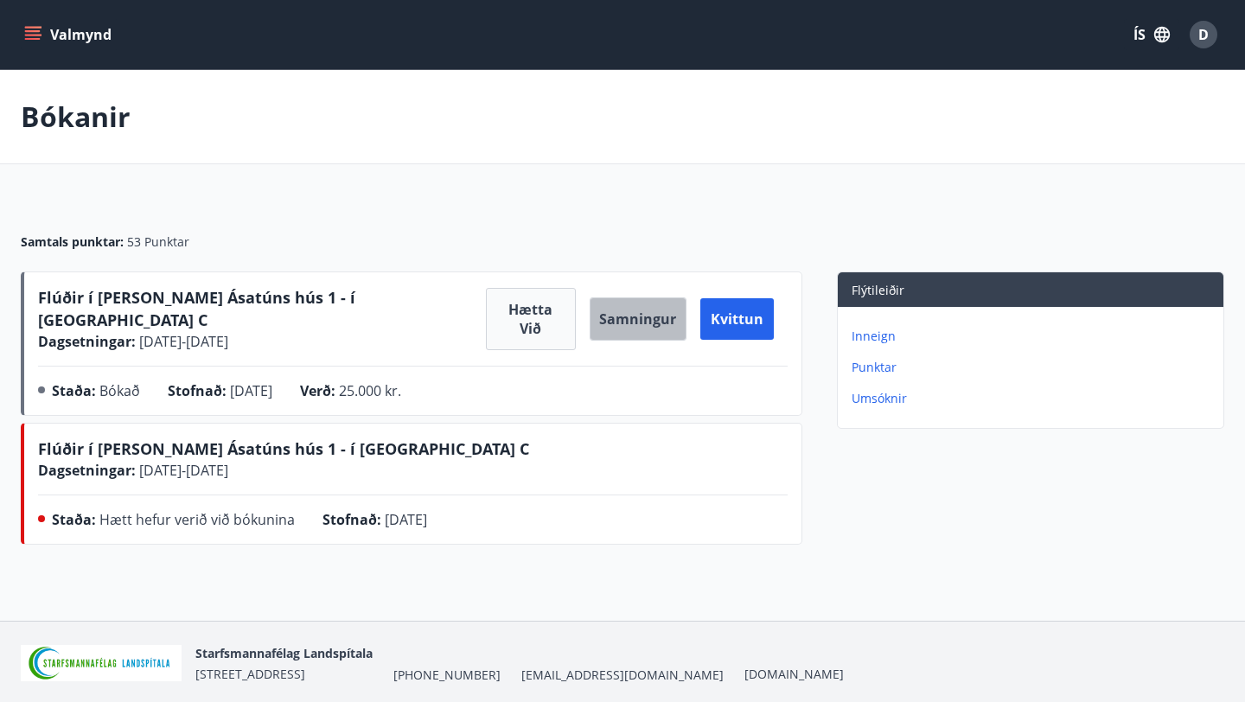
click at [630, 310] on button "Samningur" at bounding box center [638, 318] width 97 height 43
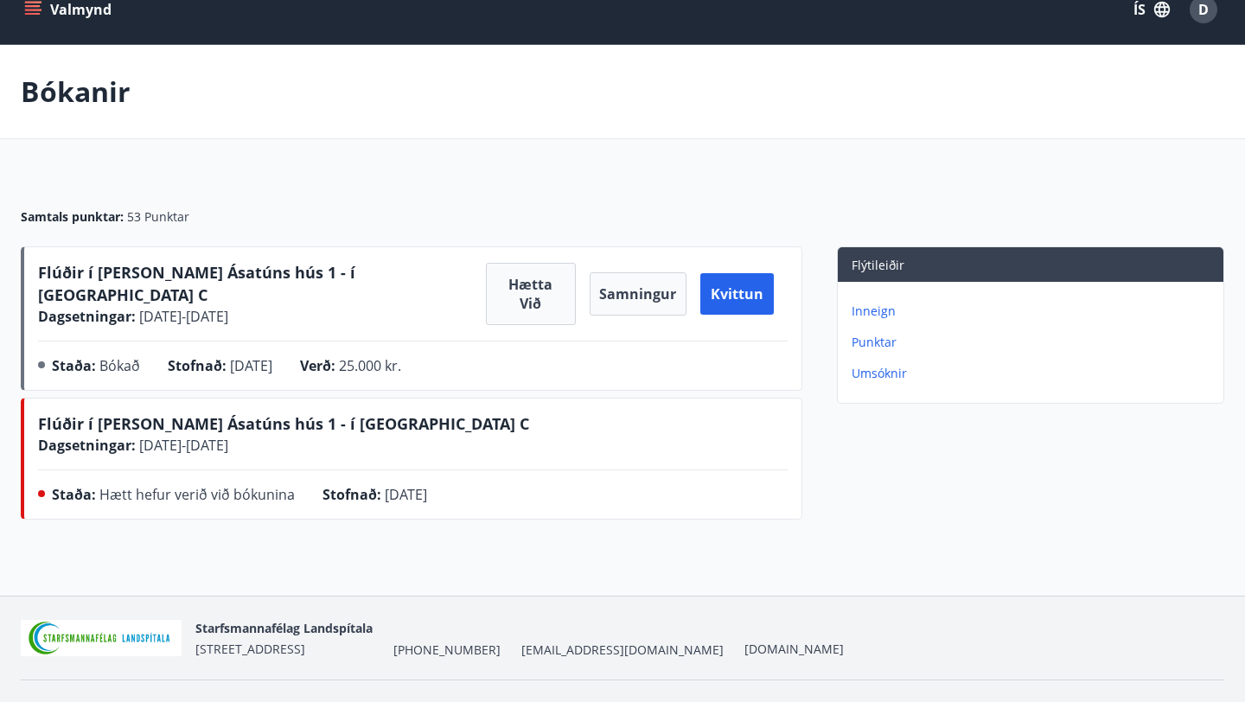
scroll to position [26, 0]
